Goal: Navigation & Orientation: Find specific page/section

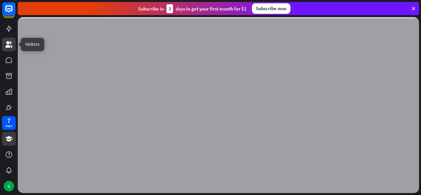
click at [11, 48] on icon at bounding box center [9, 44] width 8 height 8
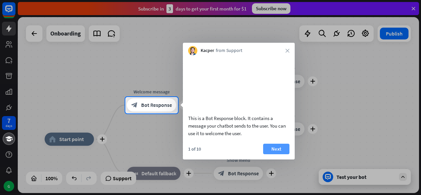
click at [282, 154] on button "Next" at bounding box center [276, 149] width 26 height 11
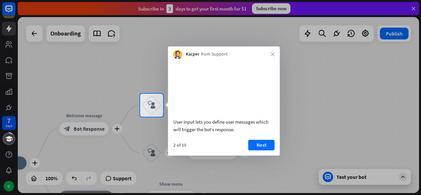
click at [9, 48] on div at bounding box center [210, 47] width 421 height 94
click at [136, 82] on div at bounding box center [210, 47] width 421 height 94
click at [267, 150] on button "Next" at bounding box center [261, 145] width 26 height 11
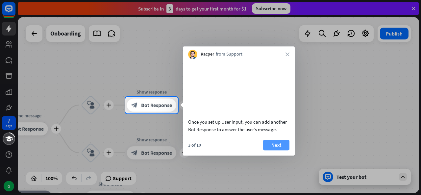
click at [277, 150] on button "Next" at bounding box center [276, 145] width 26 height 11
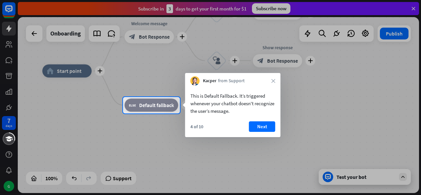
click at [275, 84] on div "Kacper from Support close" at bounding box center [232, 79] width 95 height 12
click at [274, 82] on icon "close" at bounding box center [273, 81] width 4 height 4
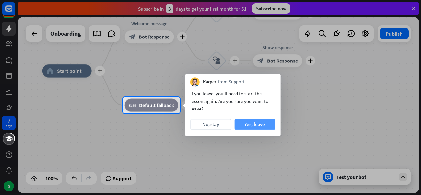
click at [250, 124] on button "Yes, leave" at bounding box center [254, 124] width 41 height 11
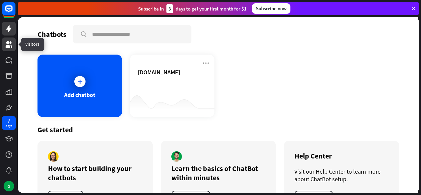
click at [6, 47] on icon at bounding box center [9, 44] width 7 height 7
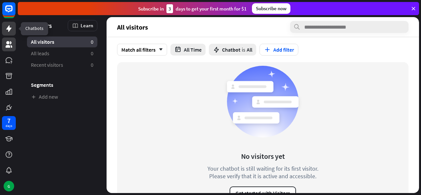
click at [9, 32] on link at bounding box center [9, 29] width 14 height 14
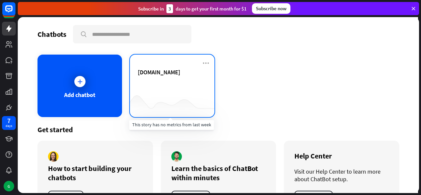
scroll to position [28, 0]
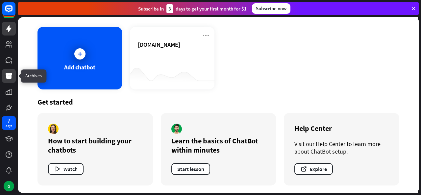
click at [8, 79] on icon at bounding box center [9, 76] width 7 height 6
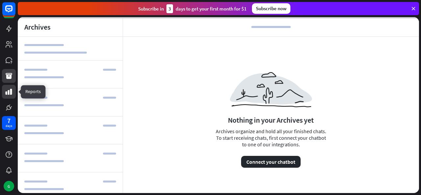
click at [9, 94] on icon at bounding box center [9, 92] width 7 height 6
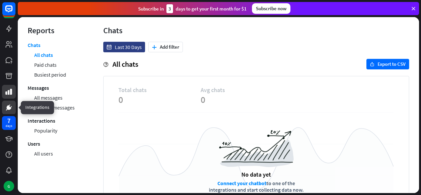
click at [11, 105] on icon at bounding box center [9, 108] width 8 height 8
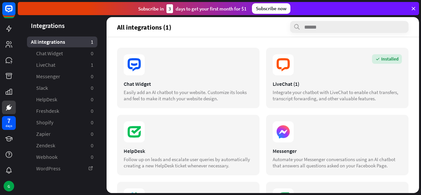
click at [11, 51] on div at bounding box center [9, 57] width 18 height 114
click at [11, 47] on icon at bounding box center [9, 44] width 7 height 7
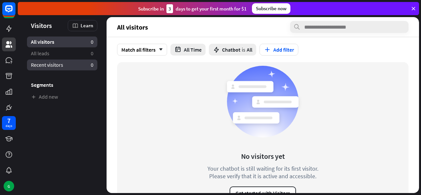
click at [69, 66] on link "Recent visitors 0" at bounding box center [62, 64] width 70 height 11
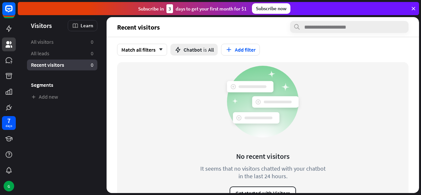
scroll to position [13, 0]
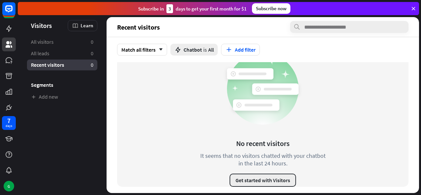
click at [255, 182] on button "Get started with Visitors" at bounding box center [262, 180] width 66 height 13
click at [349, 91] on div "close" at bounding box center [210, 97] width 421 height 195
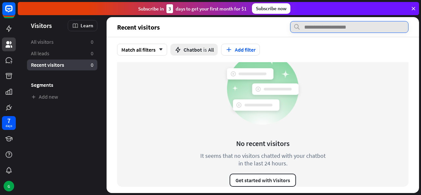
click at [337, 30] on input "text" at bounding box center [349, 27] width 118 height 12
